Goal: Task Accomplishment & Management: Use online tool/utility

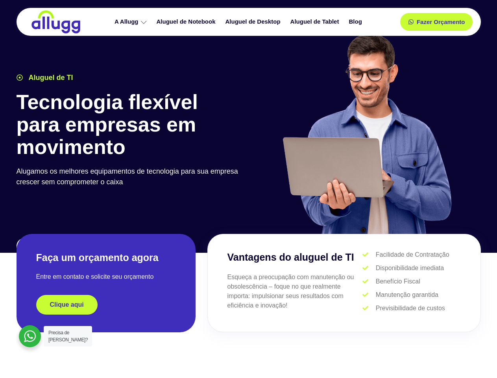
click at [249, 189] on div at bounding box center [367, 137] width 236 height 217
click at [437, 22] on span "Fazer Orçamento" at bounding box center [440, 22] width 43 height 6
click at [411, 22] on icon at bounding box center [414, 22] width 6 height 6
click at [441, 22] on span "Fazer Orçamento" at bounding box center [440, 22] width 43 height 6
click at [106, 305] on div "Clique aqui" at bounding box center [106, 305] width 140 height 20
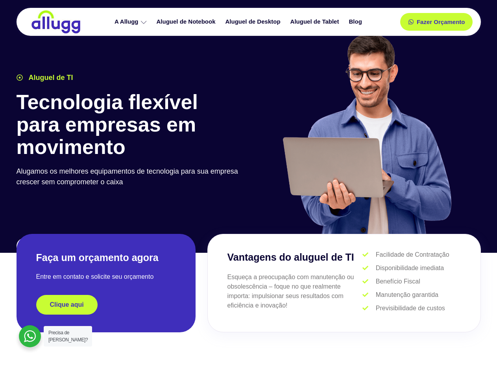
click at [106, 305] on div "Clique aqui" at bounding box center [106, 305] width 140 height 20
click at [67, 305] on span "Clique aqui" at bounding box center [67, 305] width 34 height 6
click at [30, 336] on div at bounding box center [30, 336] width 22 height 22
click at [68, 336] on span "Precisa de [PERSON_NAME]?" at bounding box center [67, 336] width 39 height 13
